Goal: Task Accomplishment & Management: Use online tool/utility

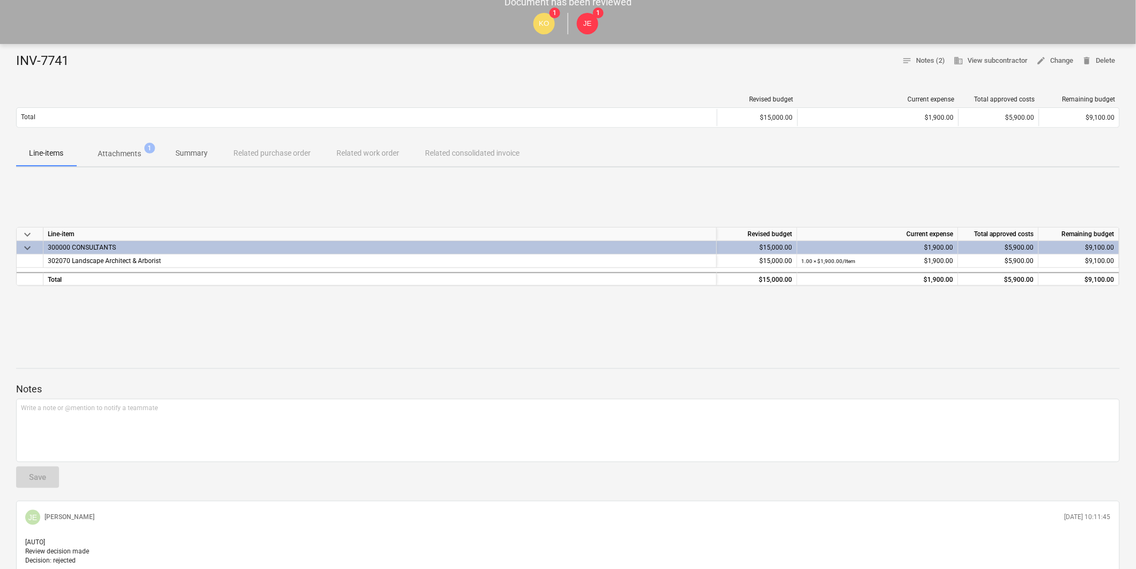
scroll to position [60, 0]
click at [132, 158] on p "Attachments" at bounding box center [119, 153] width 43 height 11
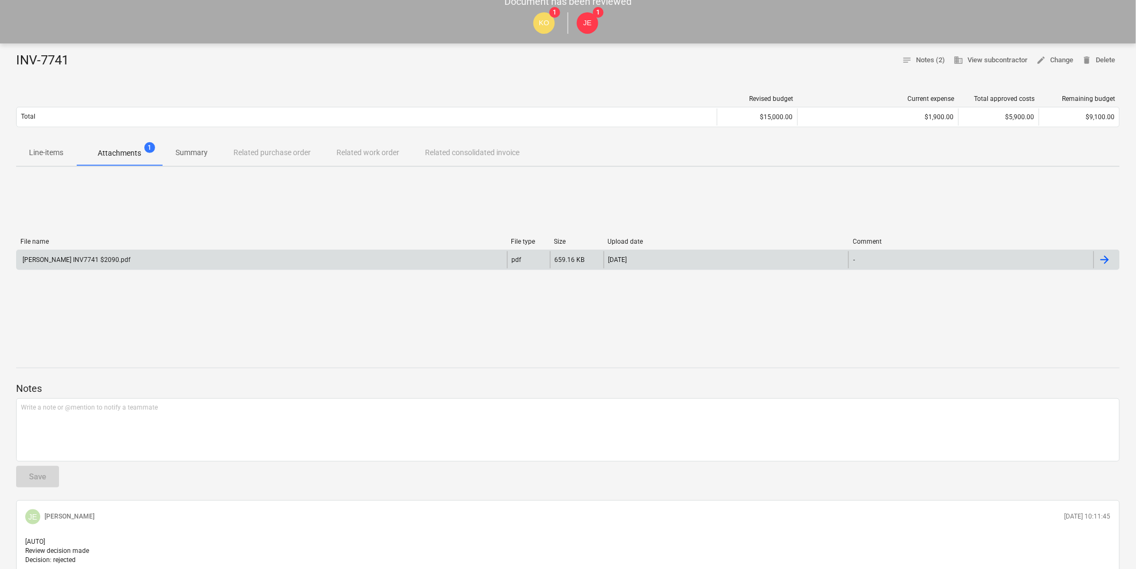
click at [84, 263] on div "[PERSON_NAME] INV7741 $2090.pdf" at bounding box center [262, 259] width 490 height 17
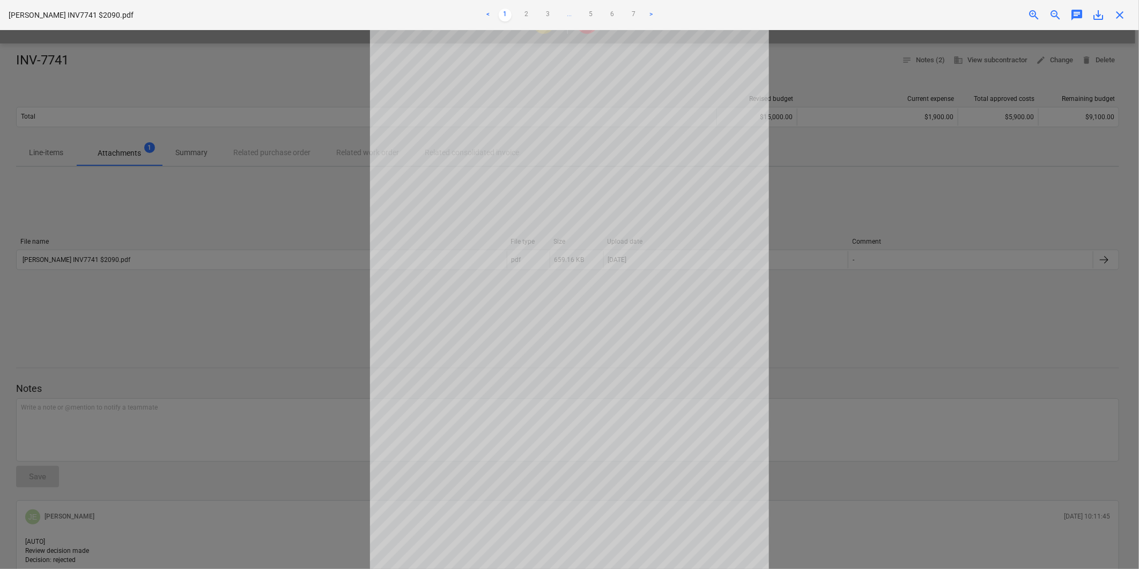
click at [1121, 12] on span "close" at bounding box center [1120, 15] width 13 height 13
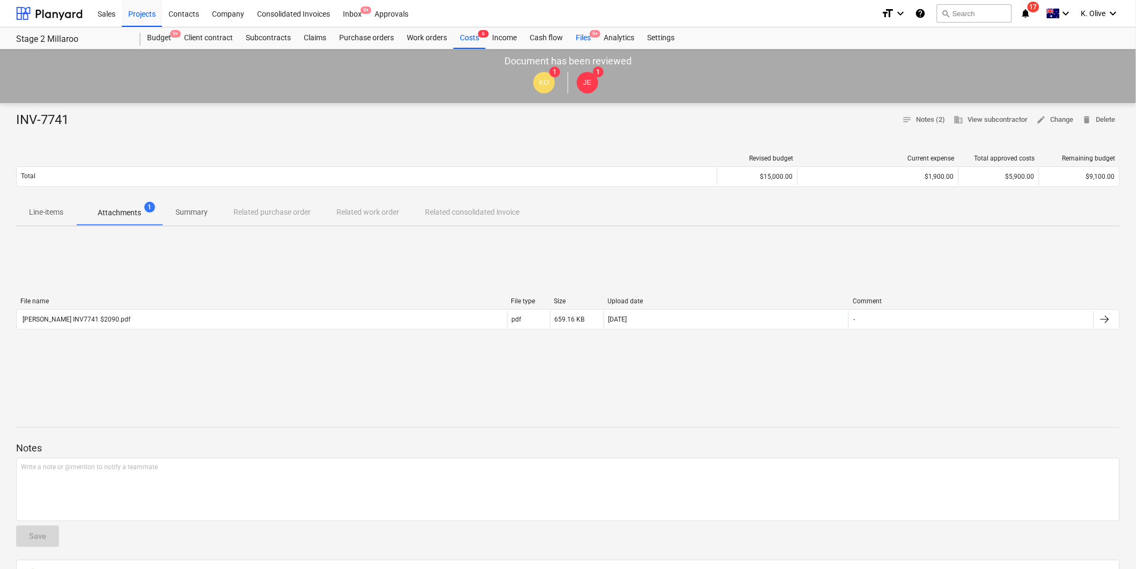
click at [583, 35] on div "Files 9+" at bounding box center [583, 37] width 28 height 21
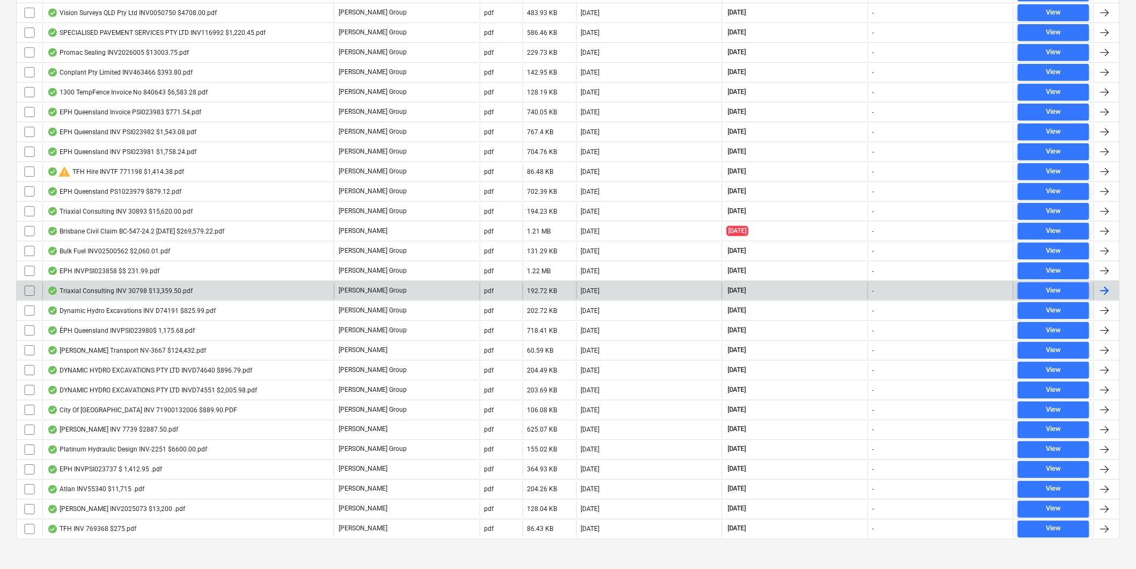
scroll to position [329, 0]
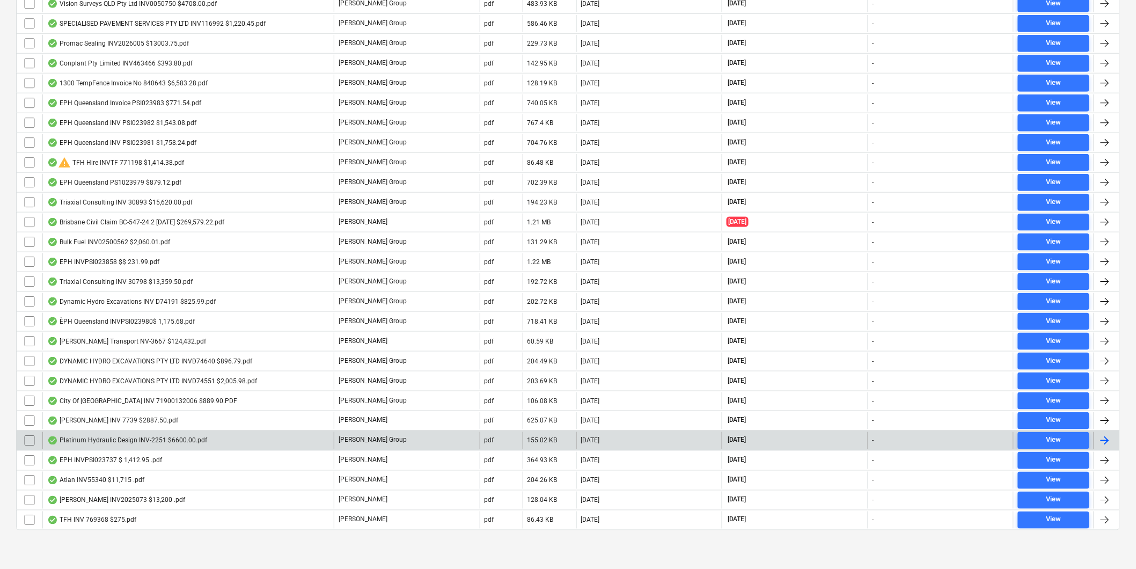
click at [117, 437] on div "Platinum Hydraulic Design INV-2251 $6600.00.pdf" at bounding box center [127, 440] width 160 height 9
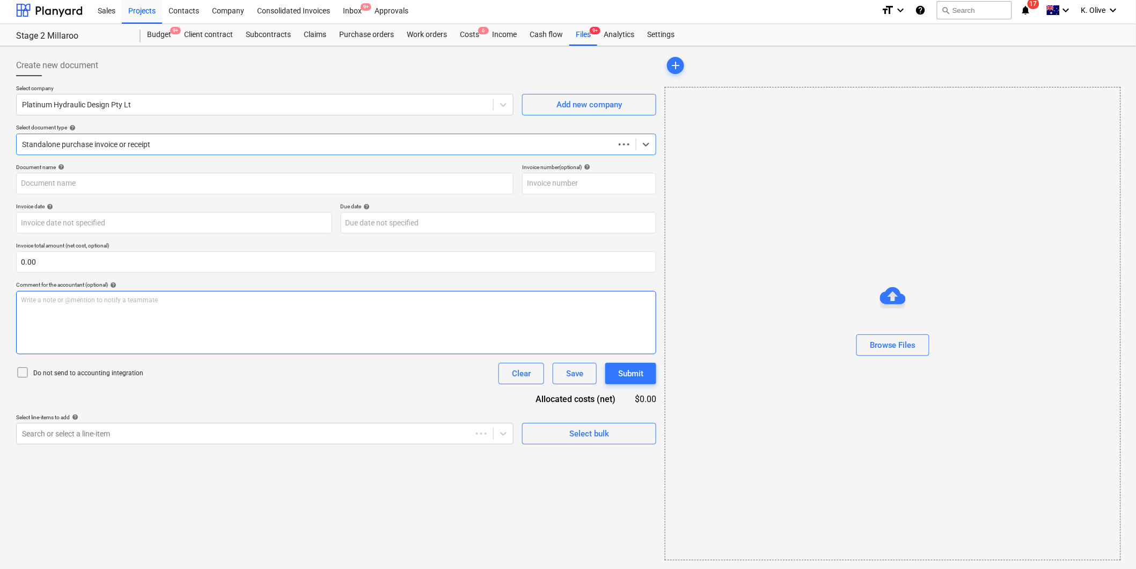
type input "INV-2251"
type input "[DATE]"
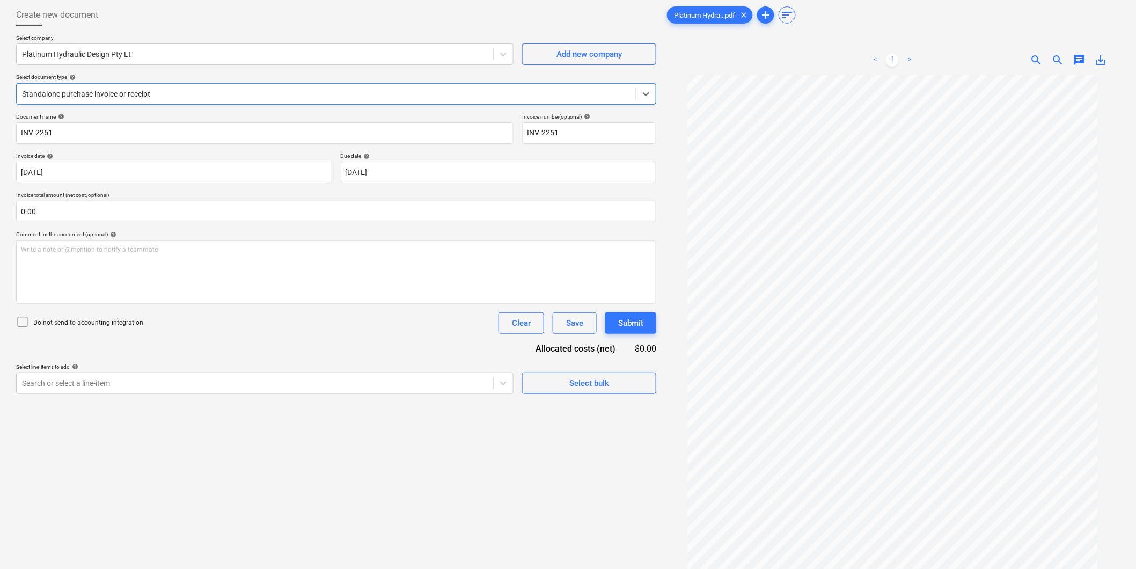
scroll to position [0, 0]
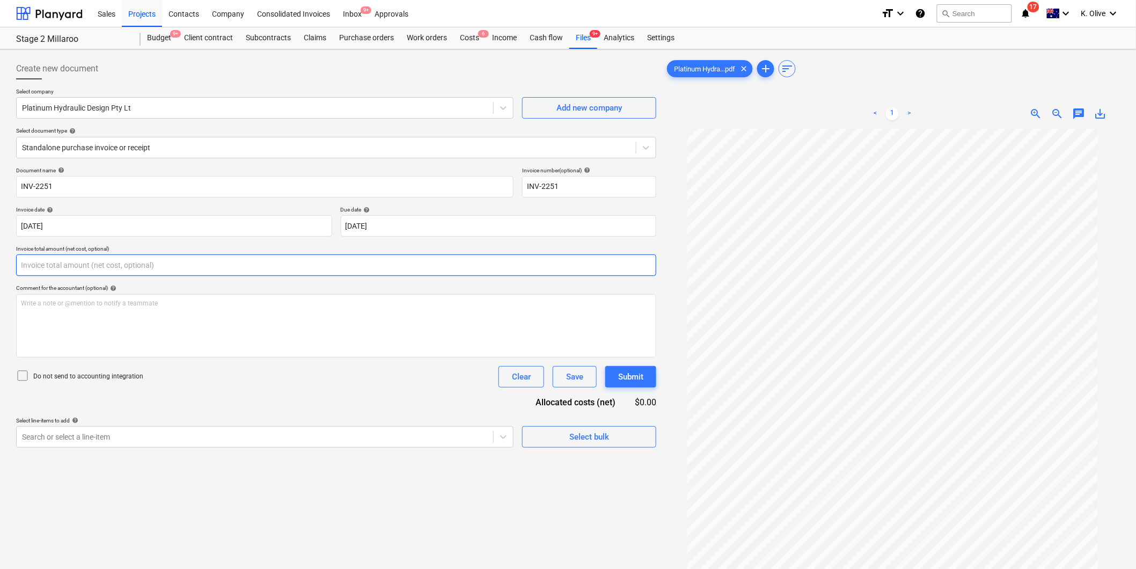
click at [54, 265] on input "text" at bounding box center [336, 264] width 640 height 21
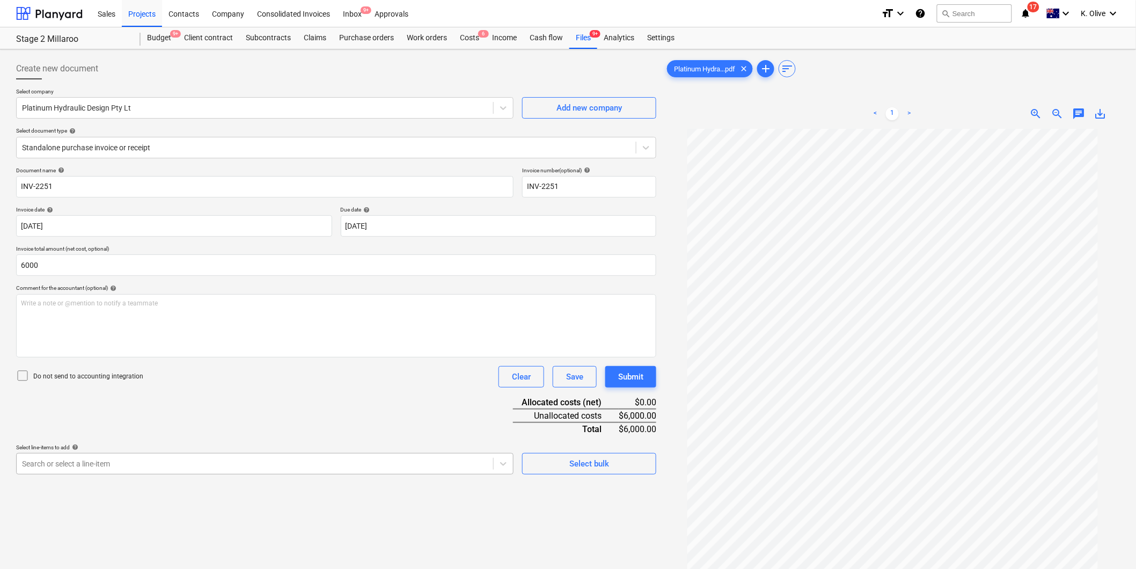
type input "6,000.00"
click at [212, 465] on body "Sales Projects Contacts Company Consolidated Invoices Inbox 9+ Approvals format…" at bounding box center [568, 284] width 1136 height 569
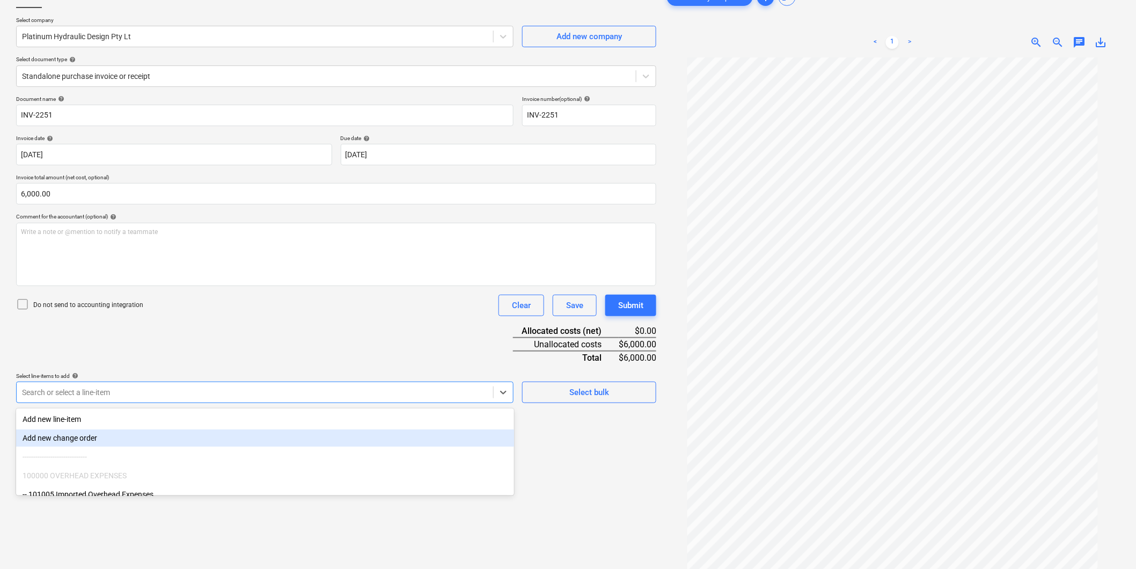
scroll to position [78, 0]
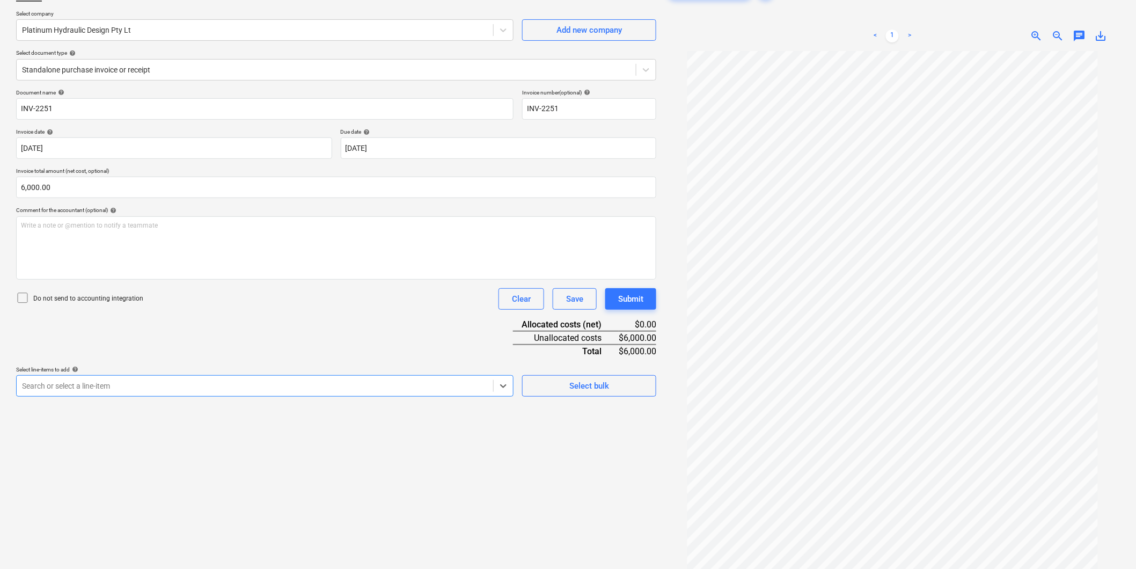
click at [201, 387] on div at bounding box center [255, 385] width 466 height 11
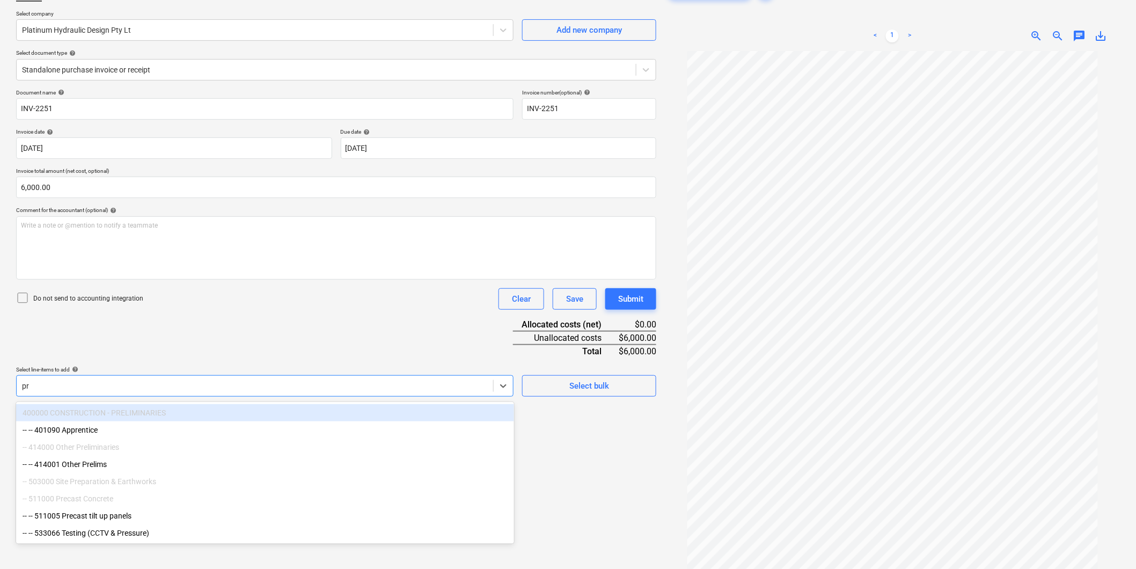
type input "p"
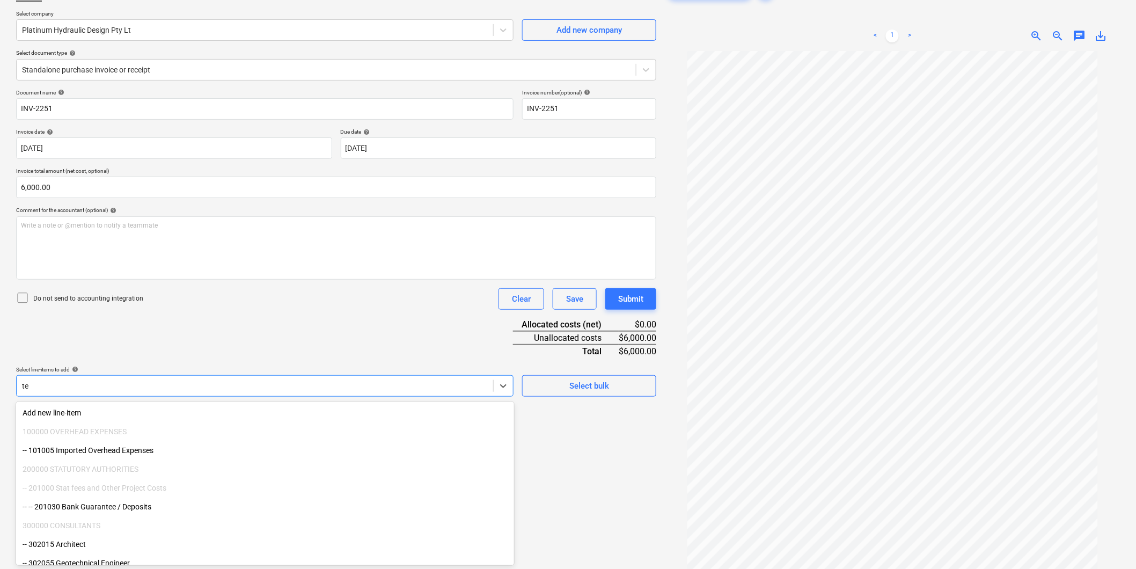
type input "tem"
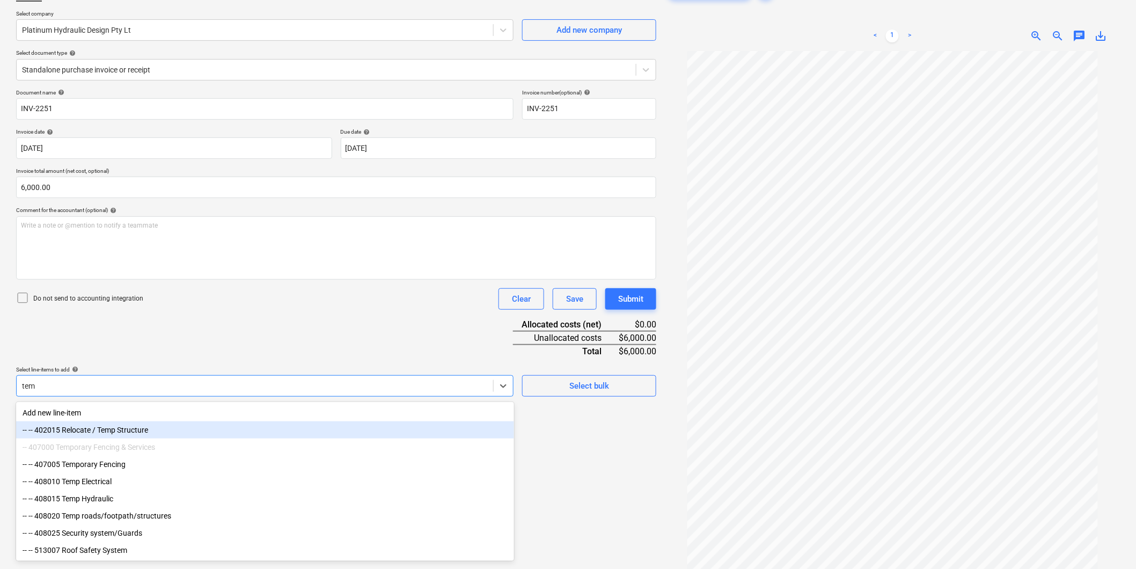
click at [72, 423] on div "-- -- 402015 Relocate / Temp Structure" at bounding box center [265, 429] width 498 height 17
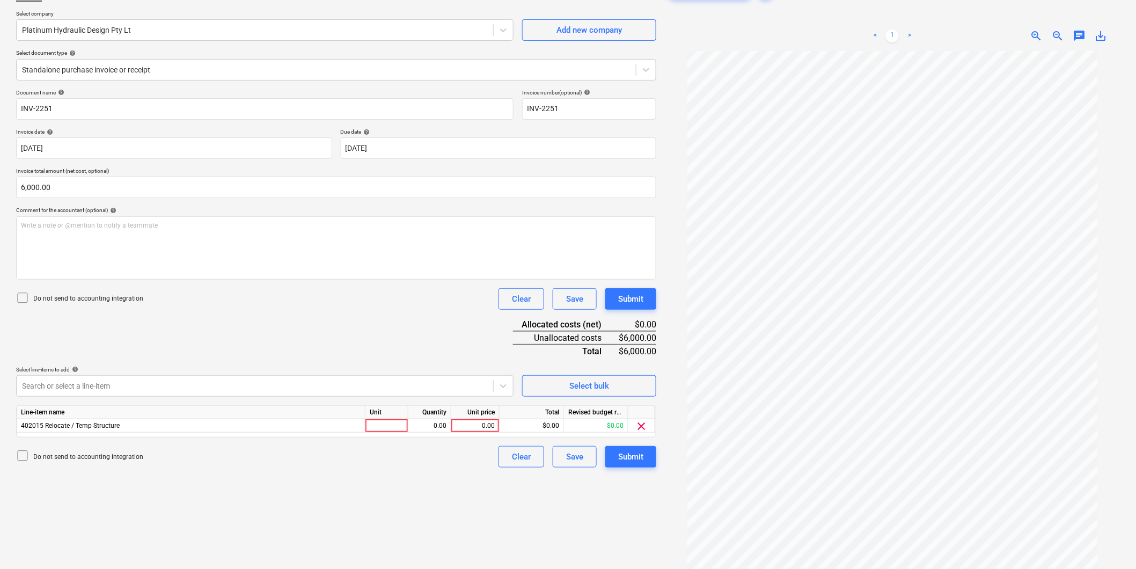
click at [349, 350] on div "Document name help INV-2251 Invoice number (optional) help INV-2251 Invoice dat…" at bounding box center [336, 278] width 640 height 378
click at [393, 431] on div at bounding box center [386, 425] width 43 height 13
click at [646, 430] on span "clear" at bounding box center [641, 426] width 13 height 13
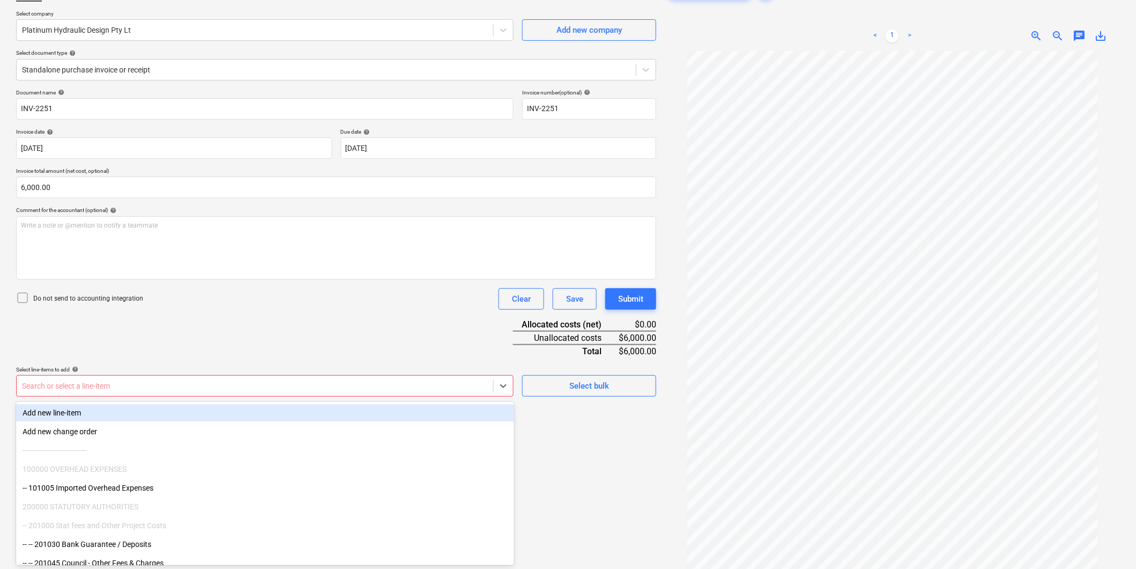
click at [113, 388] on div at bounding box center [255, 385] width 466 height 11
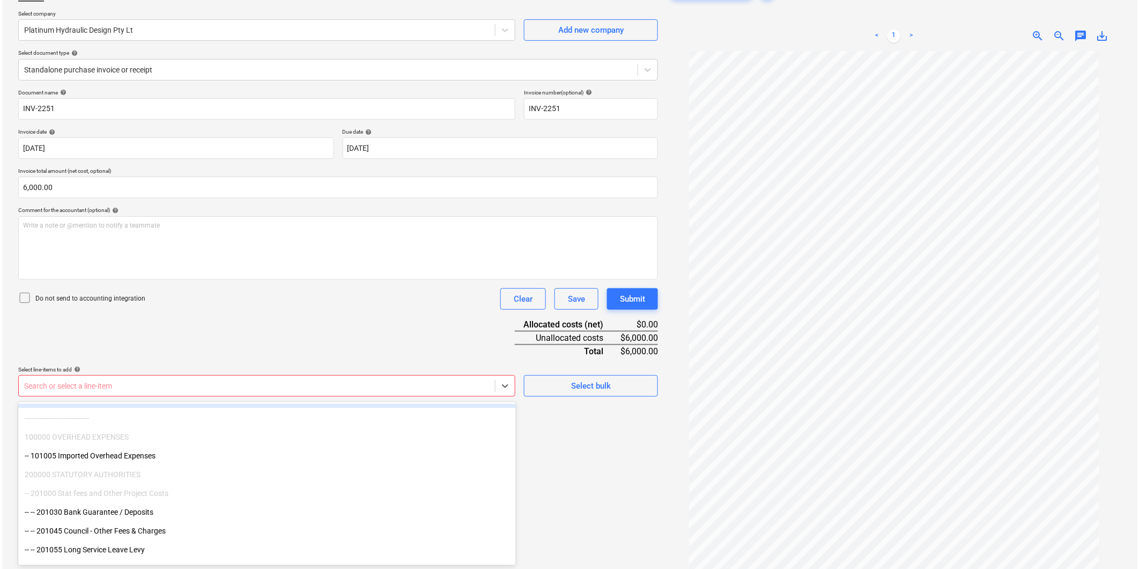
scroll to position [60, 0]
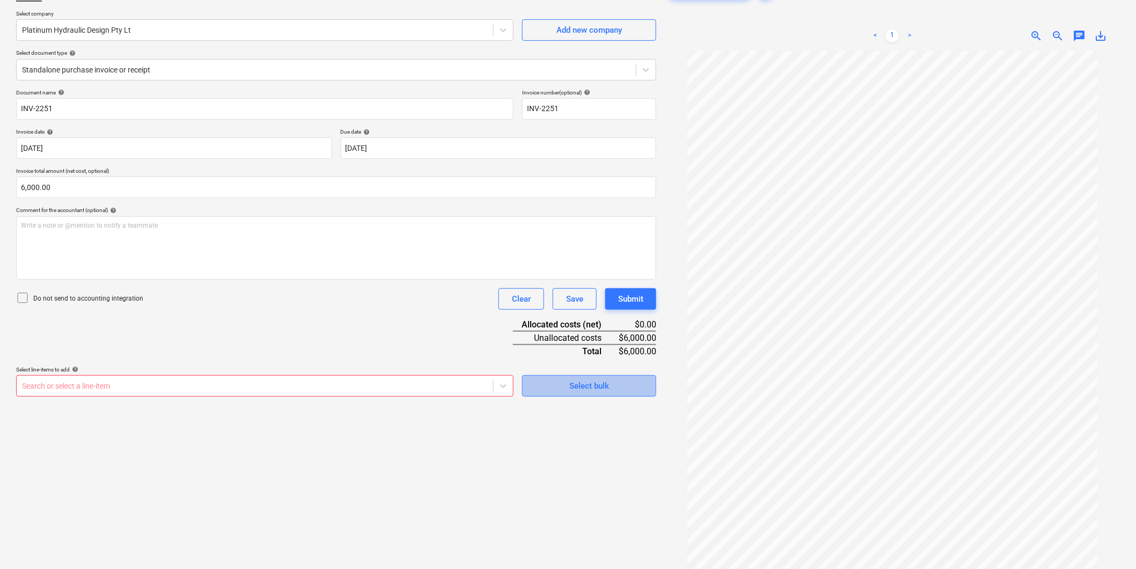
click at [567, 388] on span "Select bulk" at bounding box center [588, 386] width 107 height 14
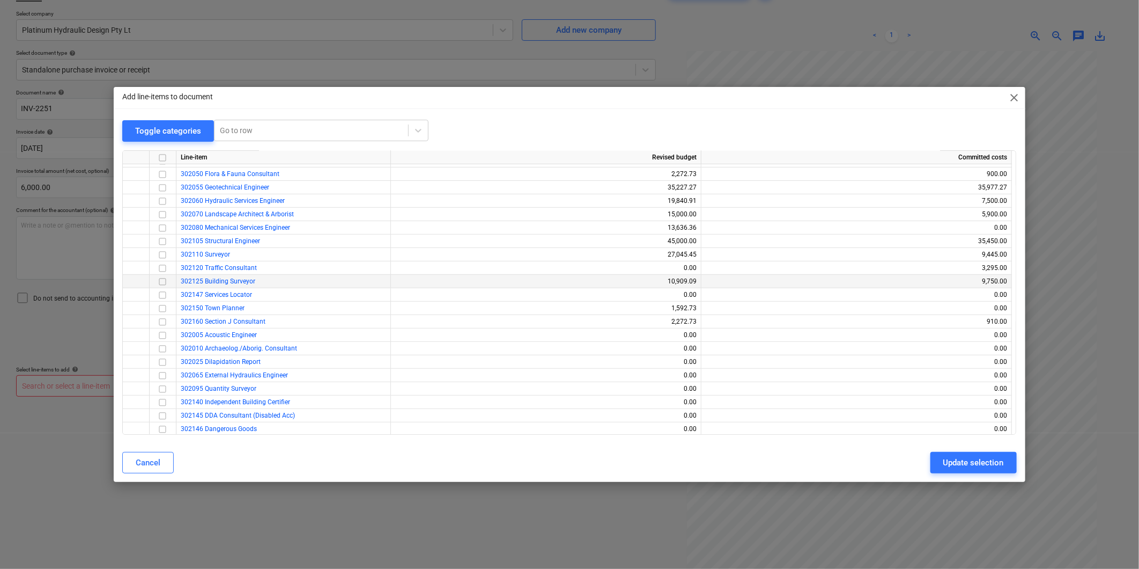
scroll to position [0, 0]
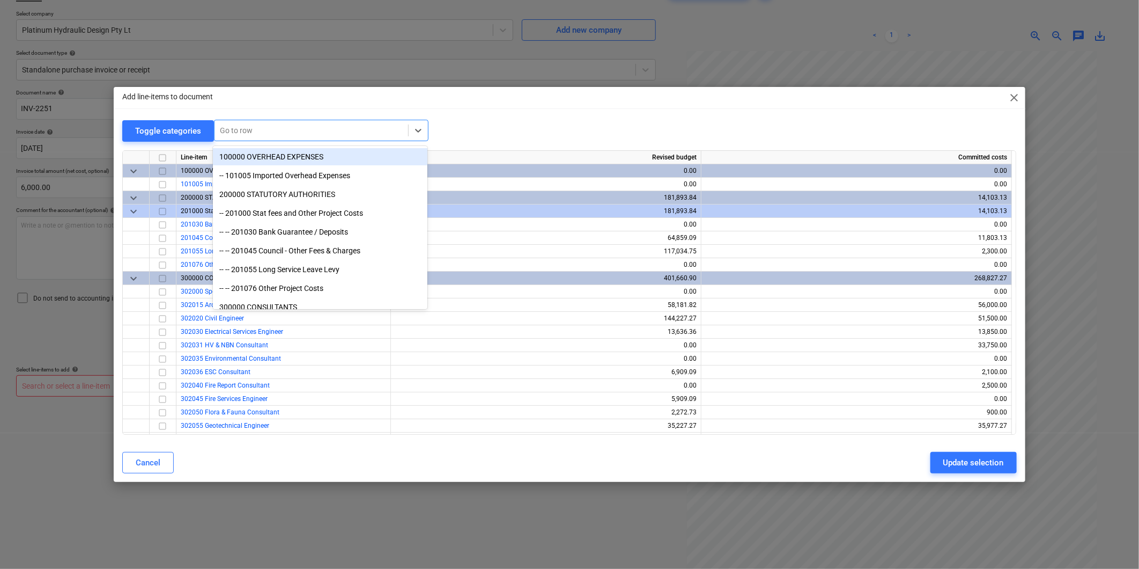
click at [255, 130] on div at bounding box center [311, 130] width 183 height 11
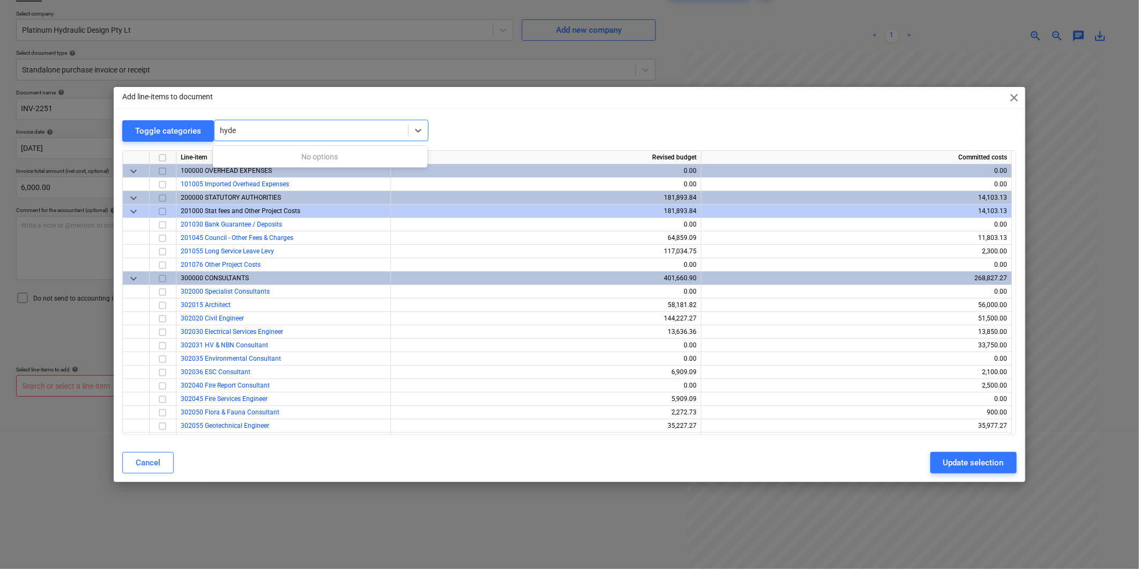
type input "hyd"
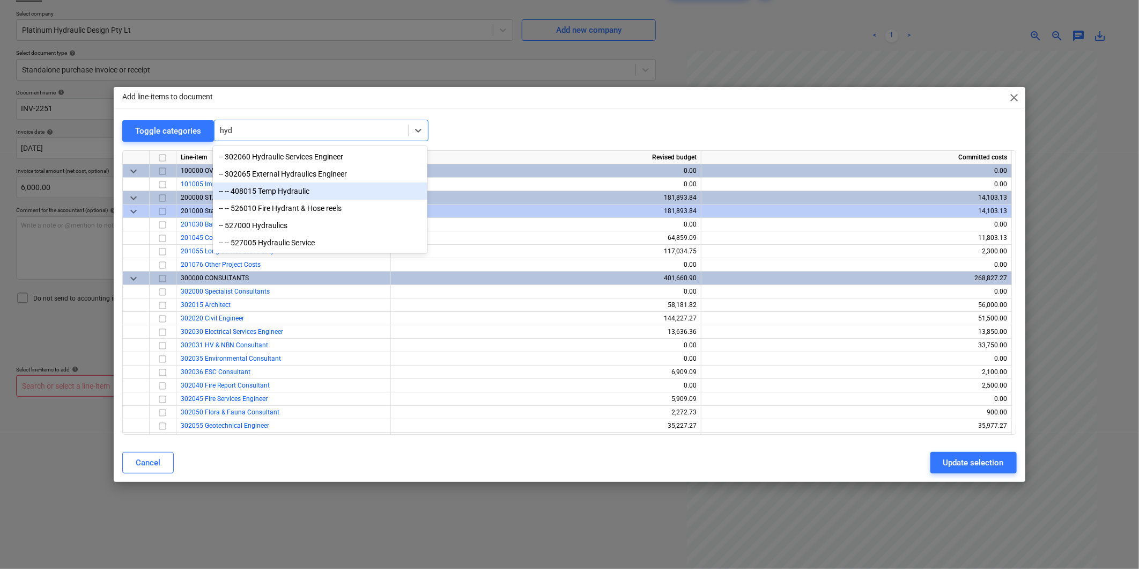
click at [293, 189] on div "-- -- 408015 Temp Hydraulic" at bounding box center [320, 190] width 215 height 17
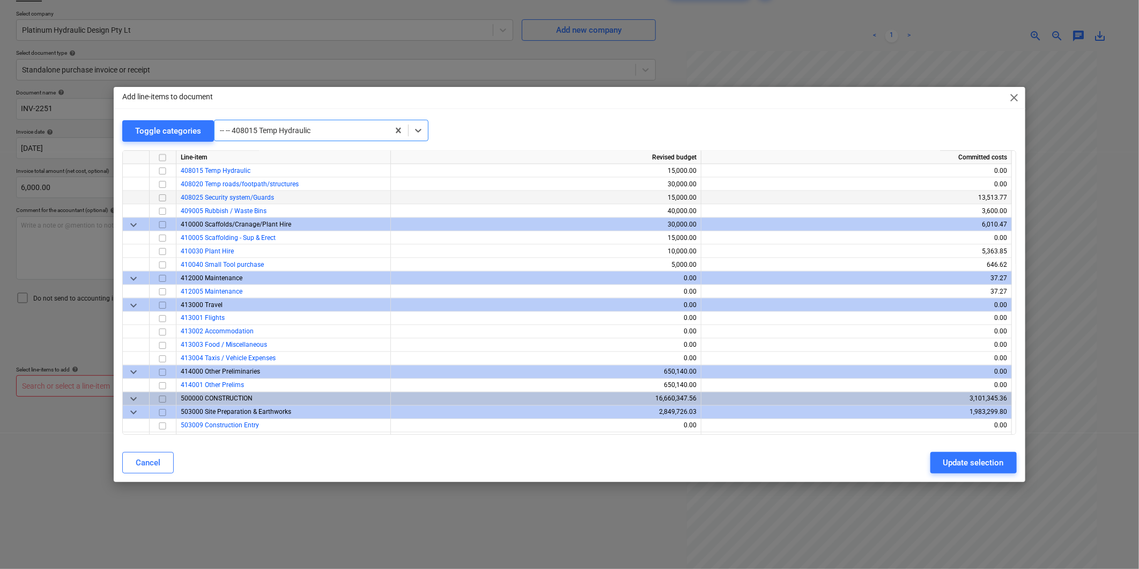
scroll to position [1054, 0]
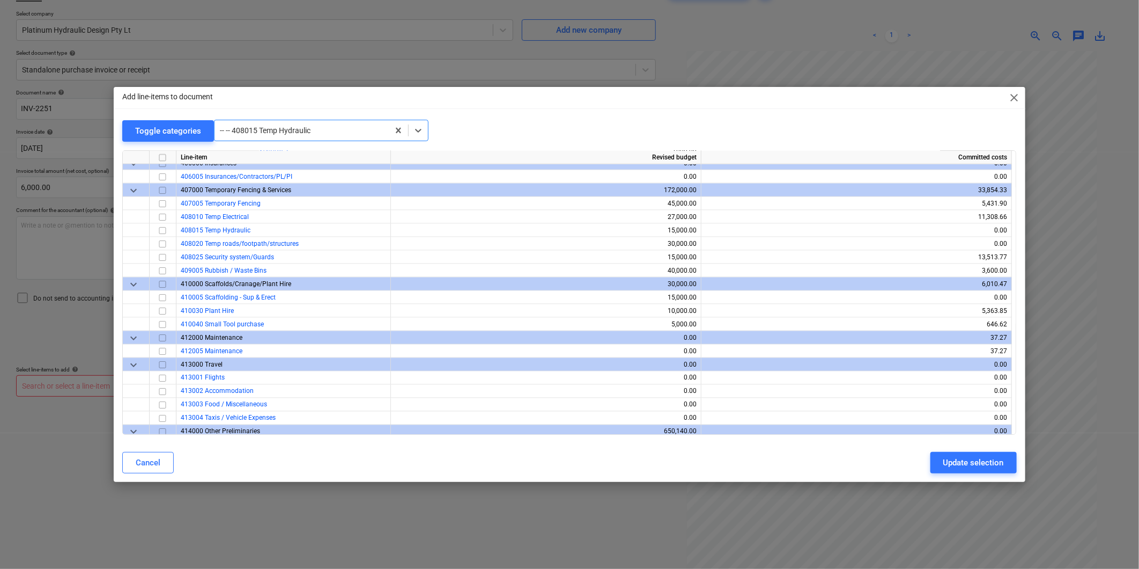
click at [347, 127] on div at bounding box center [302, 130] width 164 height 11
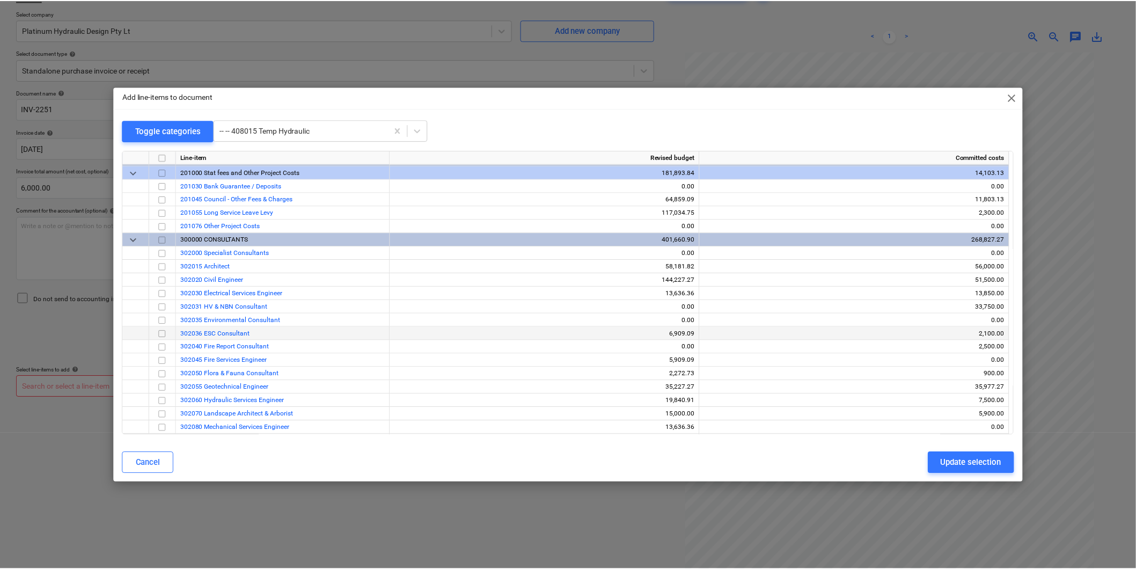
scroll to position [60, 0]
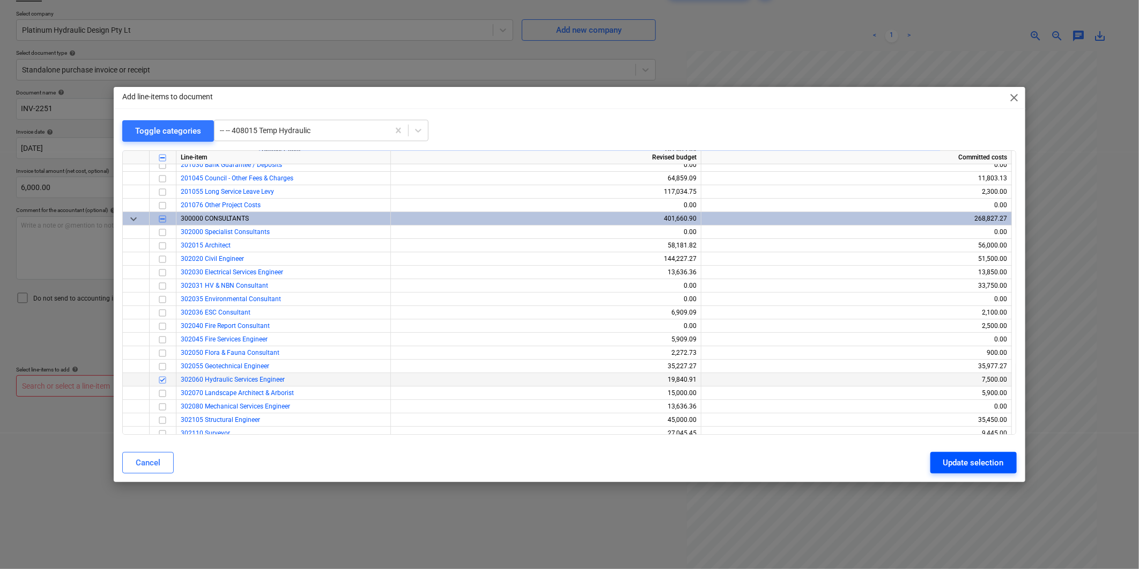
click at [988, 462] on div "Update selection" at bounding box center [974, 462] width 61 height 14
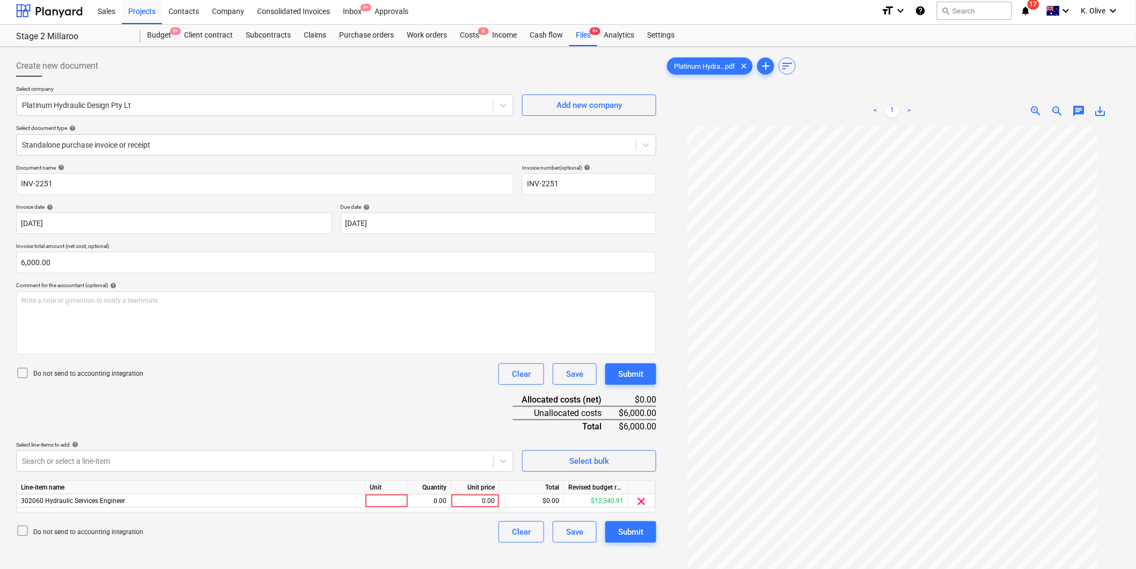
scroll to position [0, 0]
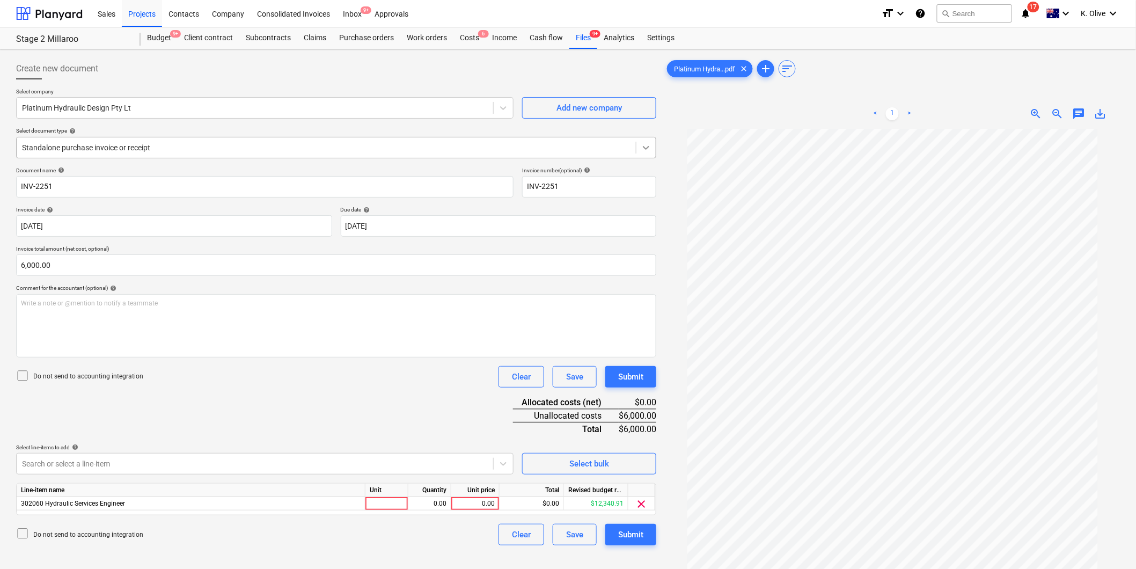
click at [644, 143] on icon at bounding box center [646, 147] width 11 height 11
click at [648, 145] on icon at bounding box center [646, 147] width 11 height 11
click at [186, 142] on div at bounding box center [326, 147] width 608 height 11
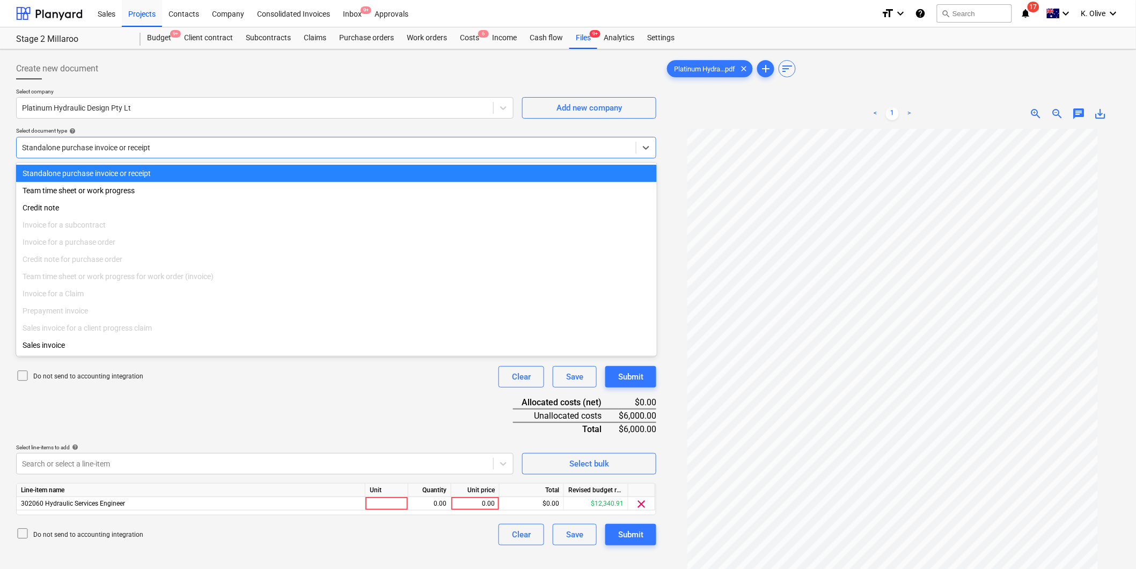
click at [258, 155] on div "Standalone purchase invoice or receipt" at bounding box center [326, 147] width 619 height 15
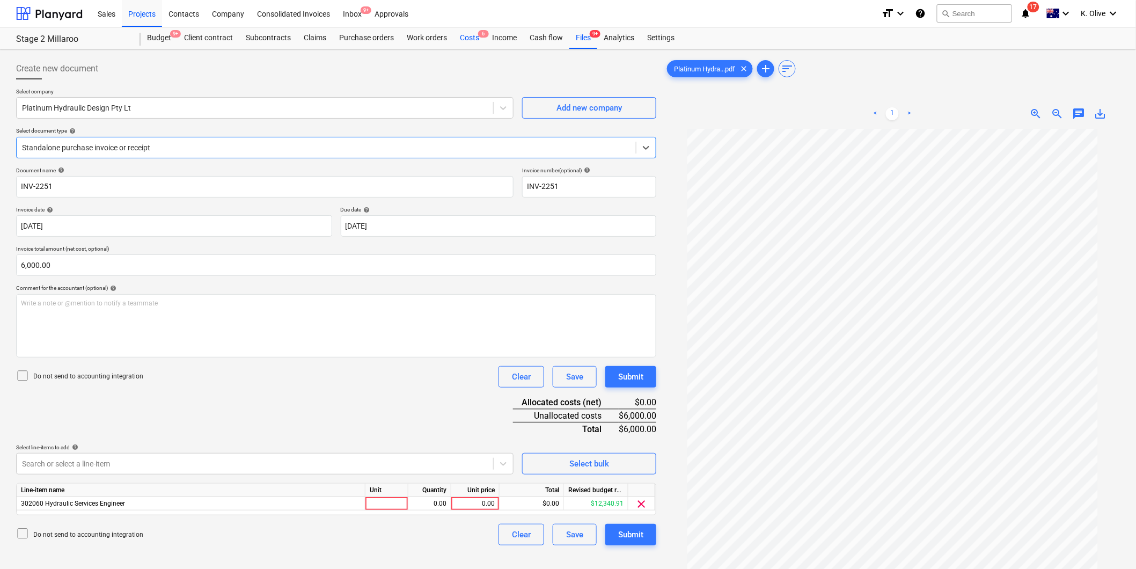
click at [474, 36] on div "Costs 6" at bounding box center [469, 37] width 32 height 21
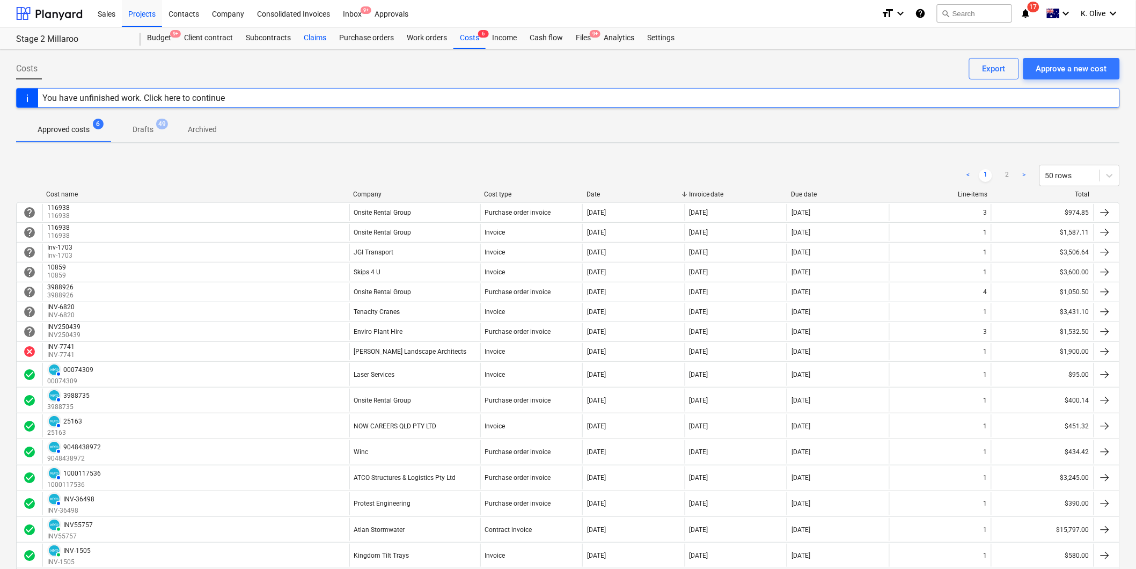
click at [308, 44] on div "Claims" at bounding box center [314, 37] width 35 height 21
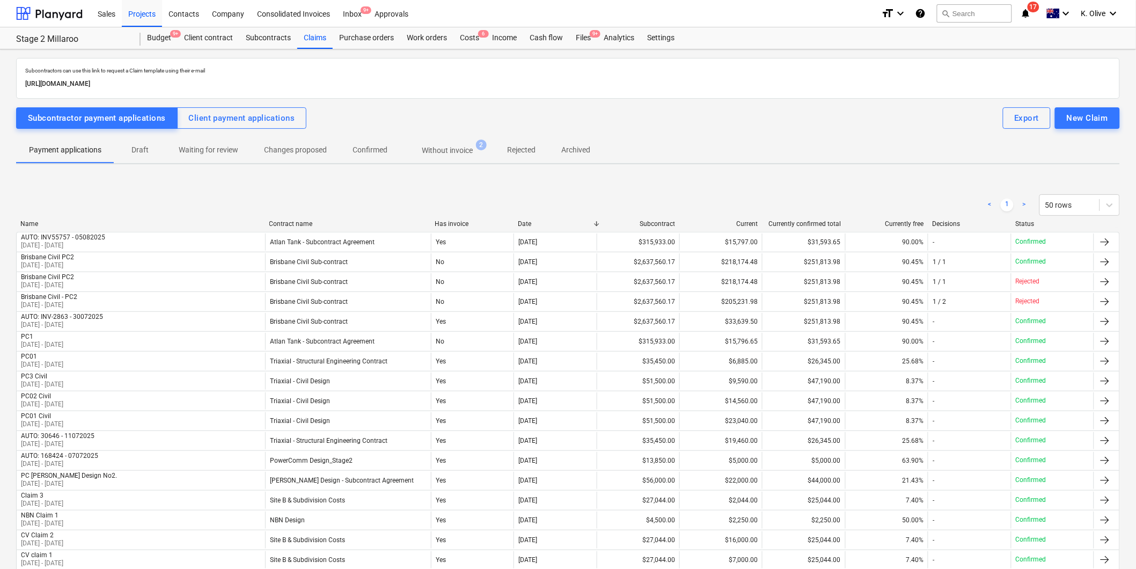
click at [479, 194] on div "< 1 > 50 rows" at bounding box center [568, 204] width 1104 height 21
